Goal: Information Seeking & Learning: Learn about a topic

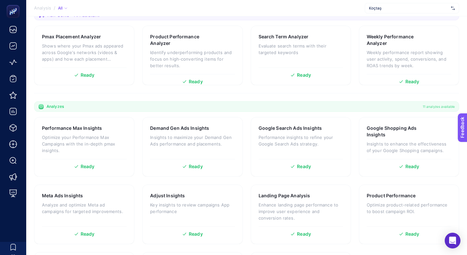
scroll to position [118, 0]
click at [269, 198] on h3 "Landing Page Analysis" at bounding box center [285, 195] width 52 height 7
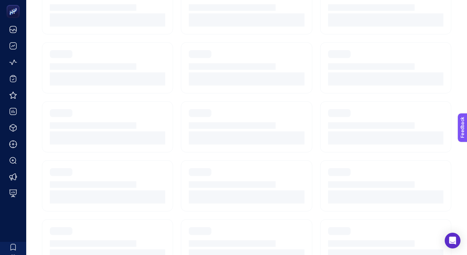
scroll to position [5, 0]
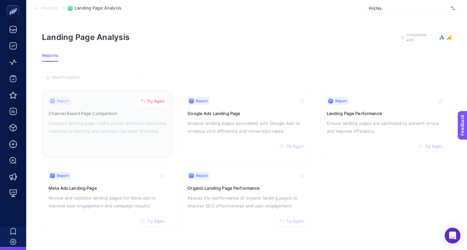
click at [153, 99] on span "Try Again" at bounding box center [156, 101] width 18 height 5
click at [299, 144] on span "Try Again" at bounding box center [295, 146] width 18 height 5
click at [435, 144] on span "Try Again" at bounding box center [434, 146] width 18 height 5
click at [240, 185] on h3 "Organic Landing Page Performance" at bounding box center [247, 188] width 118 height 7
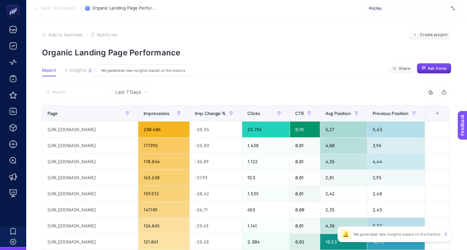
click at [80, 70] on span "Insights" at bounding box center [78, 70] width 16 height 5
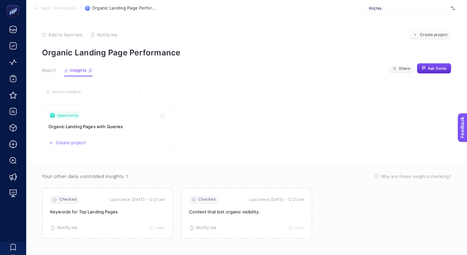
click at [46, 69] on span "Report" at bounding box center [49, 70] width 14 height 5
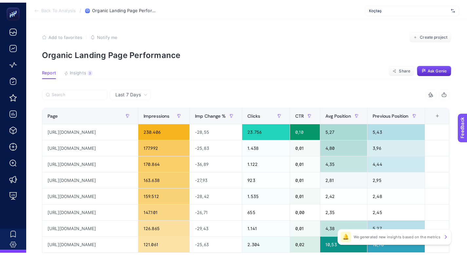
scroll to position [5, 0]
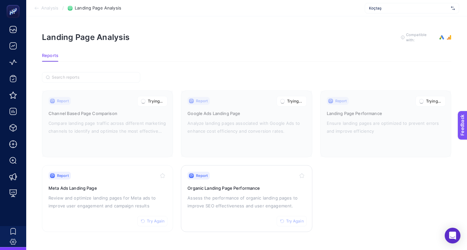
click at [291, 216] on button "Try Again" at bounding box center [292, 221] width 30 height 10
click at [110, 110] on h3 "Channel Based Page Comparison" at bounding box center [108, 113] width 118 height 7
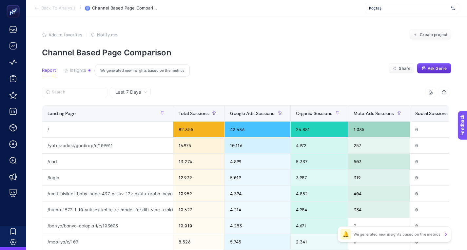
click at [80, 69] on span "Insights" at bounding box center [78, 70] width 16 height 5
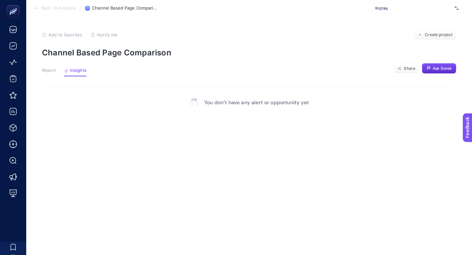
click at [45, 67] on article "Add to favorites false Notify me Create project Channel Based Page Comparison R…" at bounding box center [249, 135] width 446 height 239
click at [52, 69] on span "Report" at bounding box center [49, 70] width 14 height 5
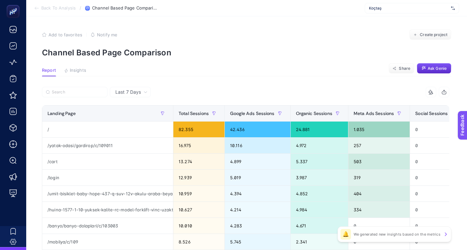
click at [58, 7] on span "Back To Analysis" at bounding box center [58, 8] width 34 height 5
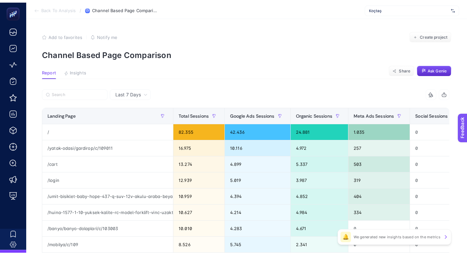
scroll to position [5, 0]
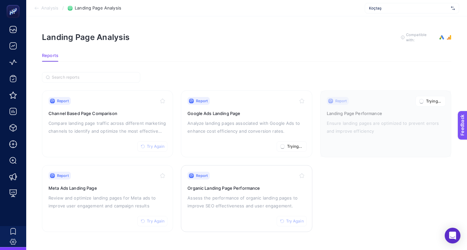
click at [234, 185] on h3 "Organic Landing Page Performance" at bounding box center [247, 188] width 118 height 7
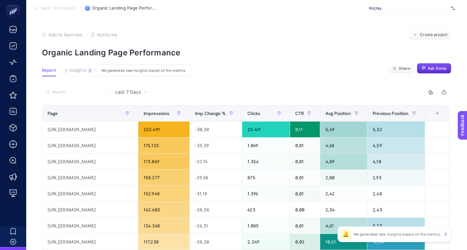
click at [81, 71] on span "Insights" at bounding box center [78, 70] width 16 height 5
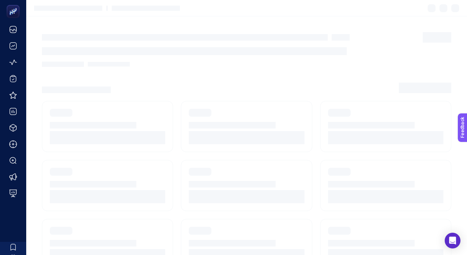
scroll to position [5, 0]
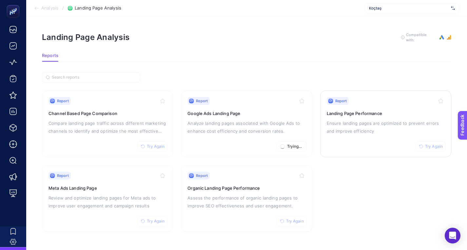
click at [361, 110] on h3 "Landing Page Performance" at bounding box center [386, 113] width 118 height 7
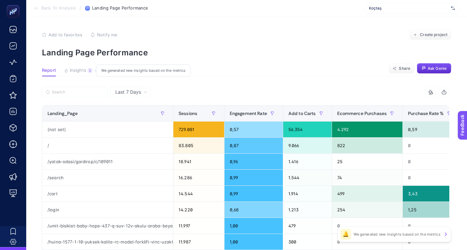
click at [72, 71] on span "Insights" at bounding box center [78, 70] width 16 height 5
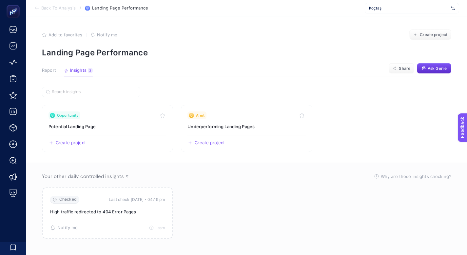
click at [55, 70] on span "Report" at bounding box center [49, 70] width 14 height 5
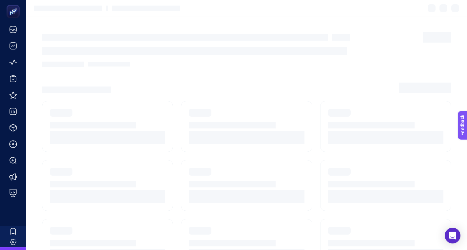
scroll to position [5, 0]
